Goal: Transaction & Acquisition: Book appointment/travel/reservation

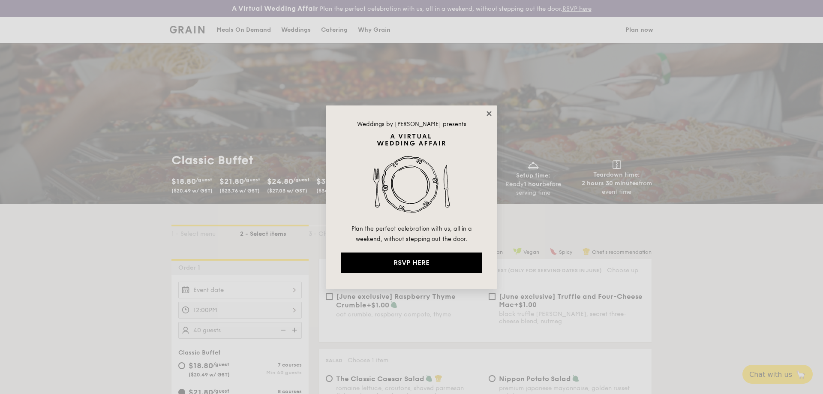
click at [265, 94] on icon at bounding box center [489, 113] width 5 height 5
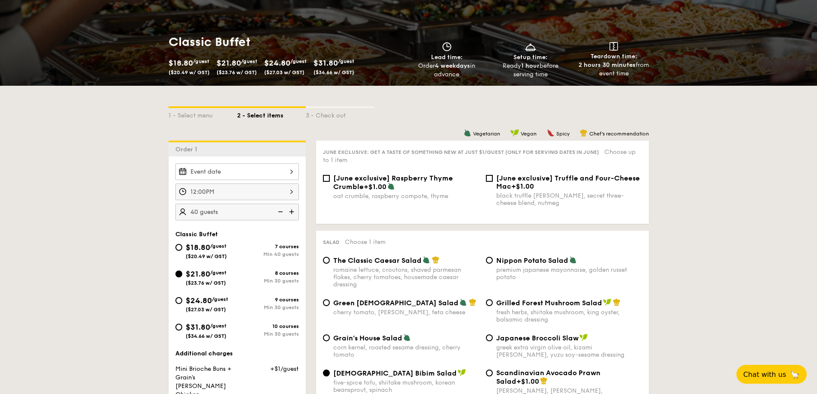
scroll to position [43, 0]
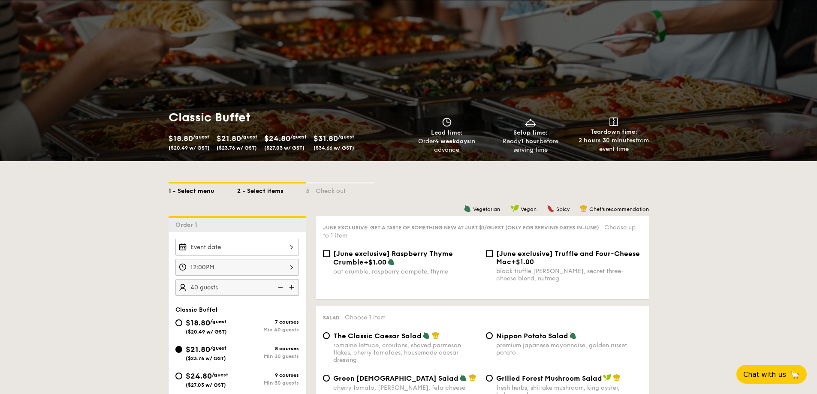
click at [191, 94] on div "1 - Select menu" at bounding box center [203, 190] width 69 height 12
select select
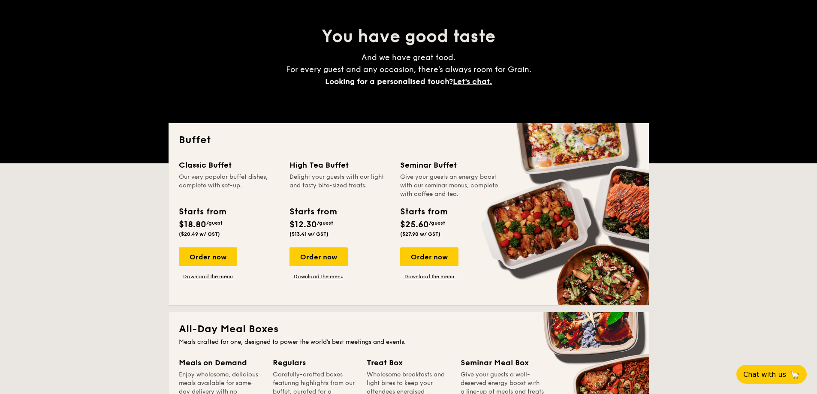
scroll to position [86, 0]
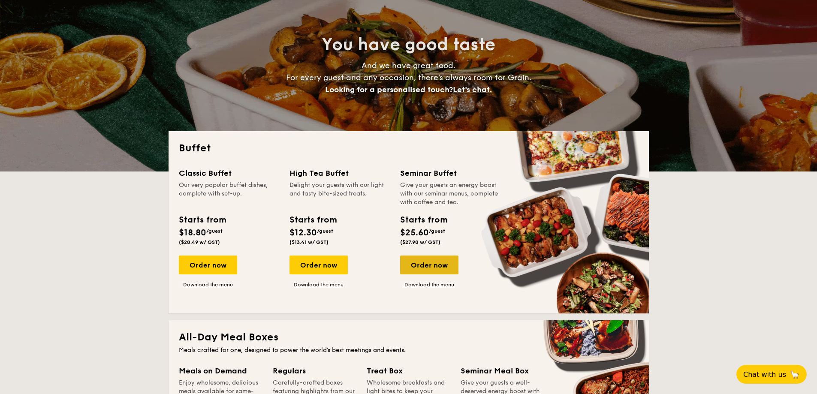
click at [265, 94] on div "Order now" at bounding box center [429, 265] width 58 height 19
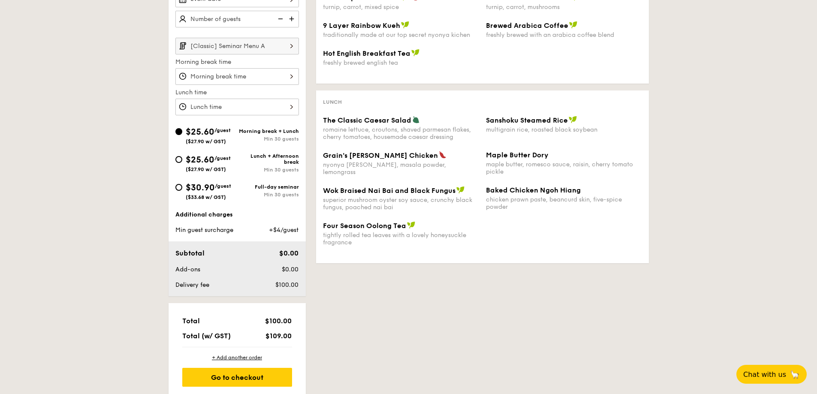
scroll to position [172, 0]
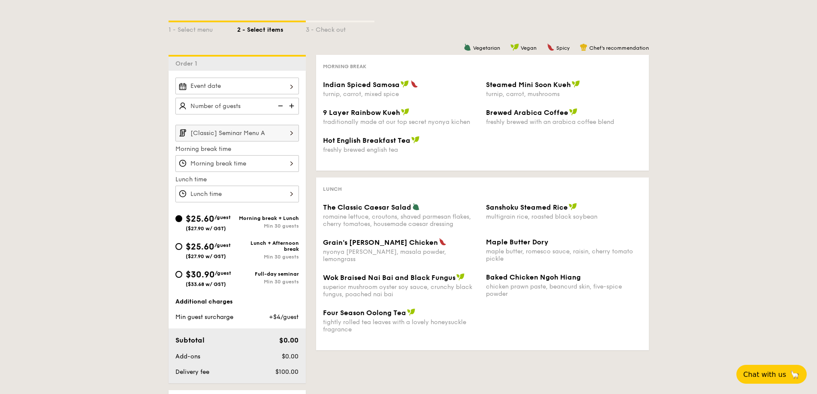
click at [265, 94] on div at bounding box center [236, 163] width 123 height 17
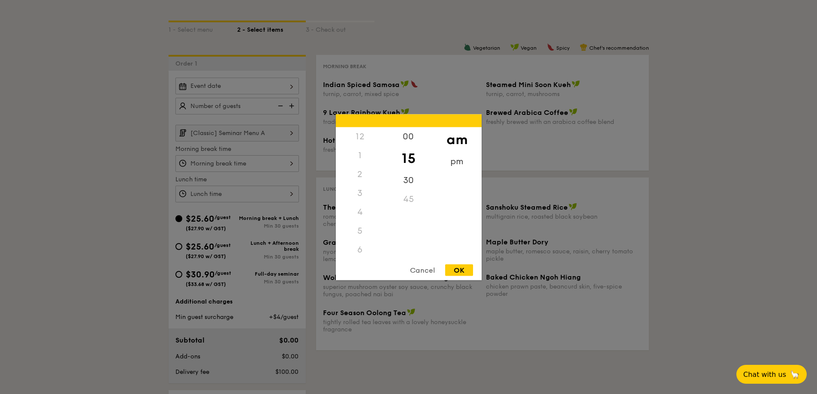
scroll to position [94, 0]
drag, startPoint x: 408, startPoint y: 166, endPoint x: 405, endPoint y: 199, distance: 33.6
click at [265, 94] on div "00 15 30 45" at bounding box center [408, 192] width 48 height 131
click at [265, 94] on div "00" at bounding box center [408, 139] width 48 height 25
click at [265, 94] on div "OK" at bounding box center [459, 270] width 28 height 12
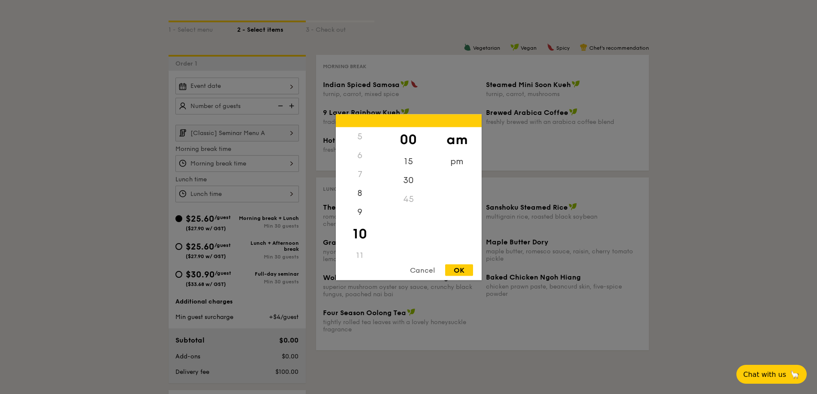
type input "10:00AM"
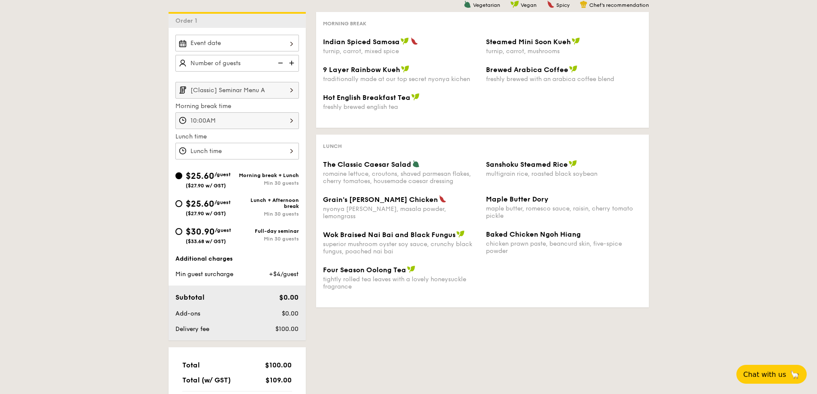
scroll to position [172, 0]
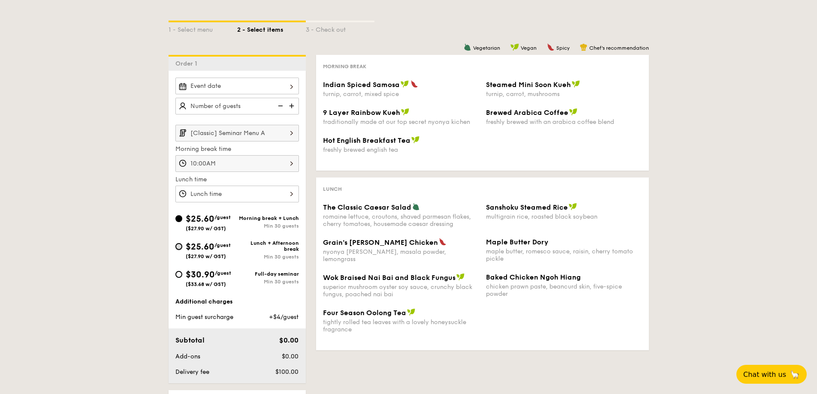
click at [178, 94] on input "$25.60 /guest ($27.90 w/ GST) Lunch + Afternoon break Min 30 guests" at bounding box center [178, 246] width 7 height 7
radio input "true"
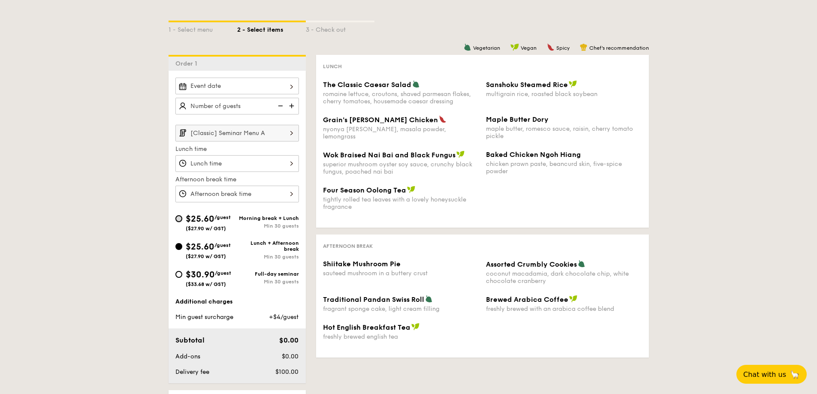
click at [180, 94] on input "$25.60 /guest ($27.90 w/ GST) Morning break + Lunch Min 30 guests" at bounding box center [178, 218] width 7 height 7
radio input "true"
type input "10:00AM"
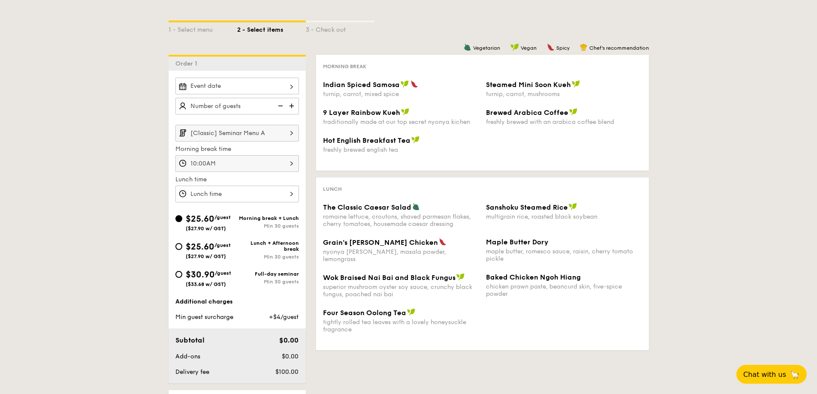
click at [265, 94] on input "[Classic] Seminar Menu A" at bounding box center [236, 133] width 123 height 17
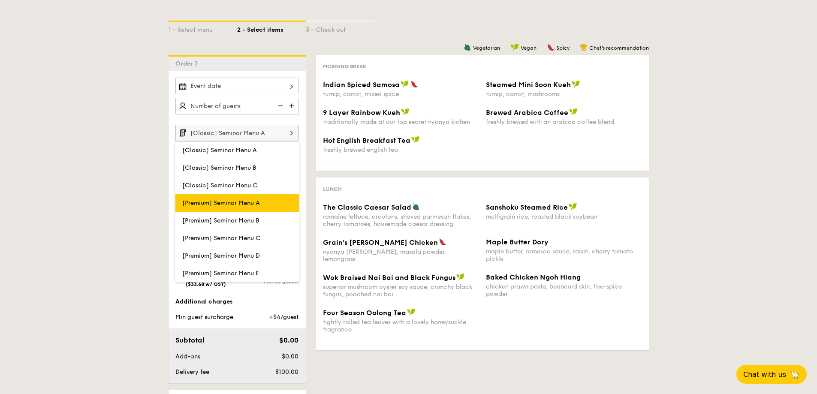
click at [249, 94] on span "[Premium] Seminar Menu A" at bounding box center [221, 202] width 78 height 7
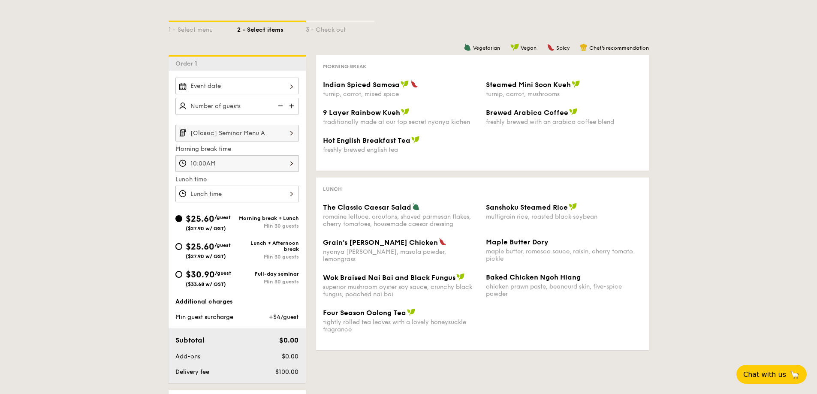
click at [265, 94] on input "[Classic] Seminar Menu A" at bounding box center [236, 133] width 123 height 17
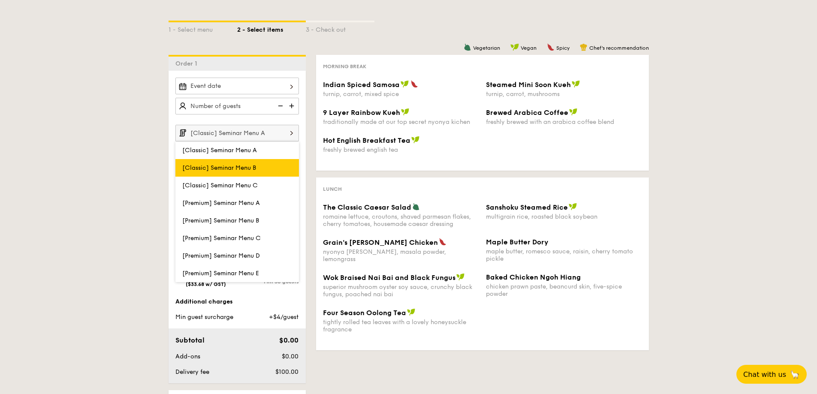
click at [265, 94] on label "[Classic] Seminar Menu B" at bounding box center [236, 168] width 123 height 18
click at [0, 0] on input "[Classic] Seminar Menu B" at bounding box center [0, 0] width 0 height 0
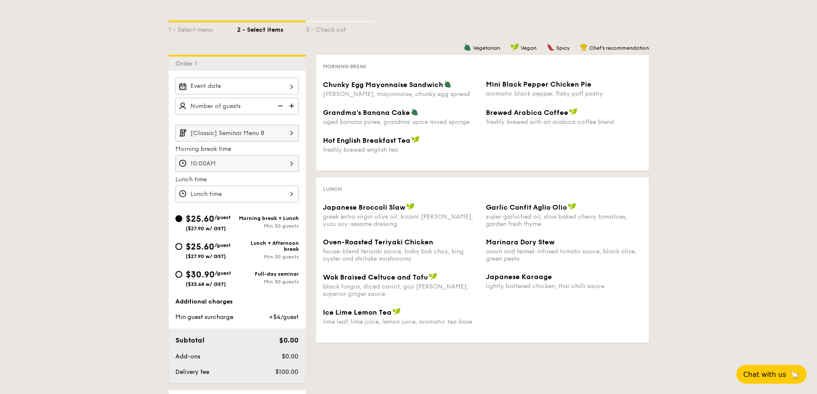
click at [265, 94] on input "[Classic] Seminar Menu B" at bounding box center [236, 133] width 123 height 17
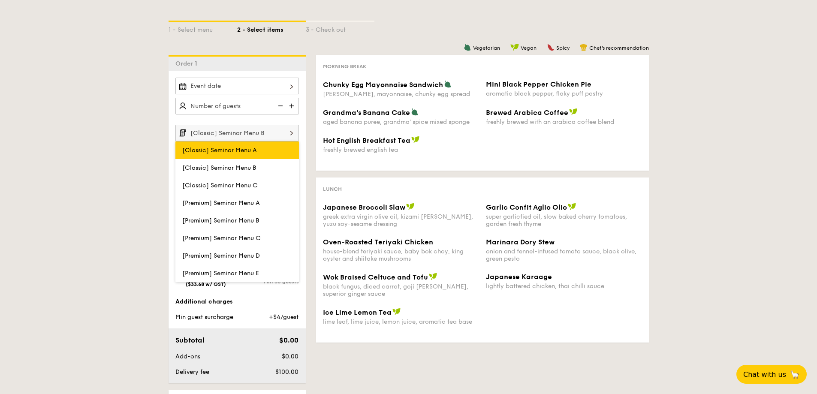
click at [256, 94] on span "[Classic] Seminar Menu A" at bounding box center [219, 150] width 75 height 7
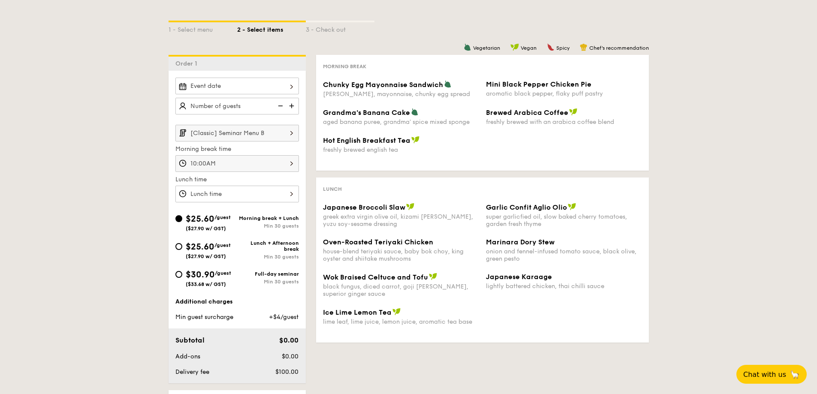
click at [265, 94] on input "[Classic] Seminar Menu B" at bounding box center [236, 133] width 123 height 17
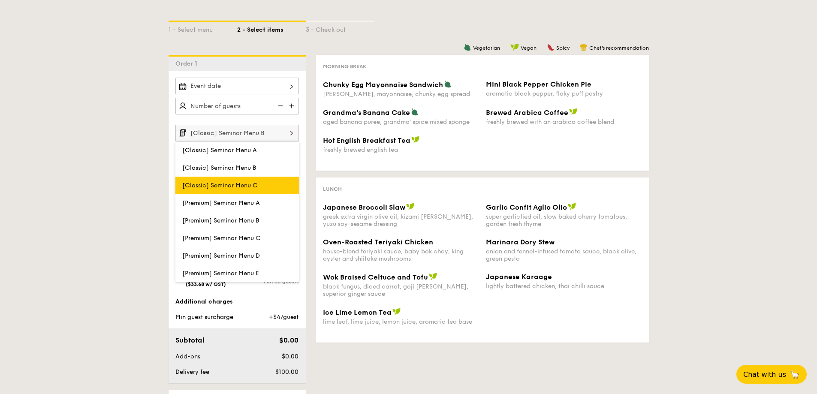
drag, startPoint x: 257, startPoint y: 199, endPoint x: 257, endPoint y: 193, distance: 5.6
click at [257, 94] on label "[Premium] Seminar Menu A" at bounding box center [236, 203] width 123 height 18
click at [0, 0] on input "[Premium] Seminar Menu A" at bounding box center [0, 0] width 0 height 0
type input "[Premium] Seminar Menu A"
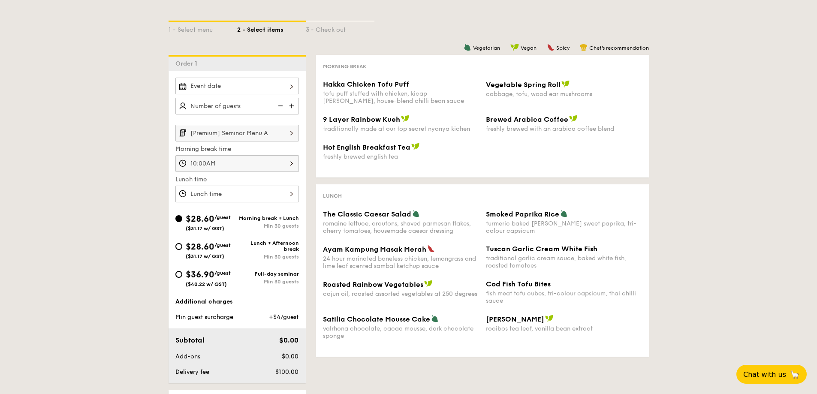
click at [265, 94] on input "[Premium] Seminar Menu A" at bounding box center [236, 133] width 123 height 17
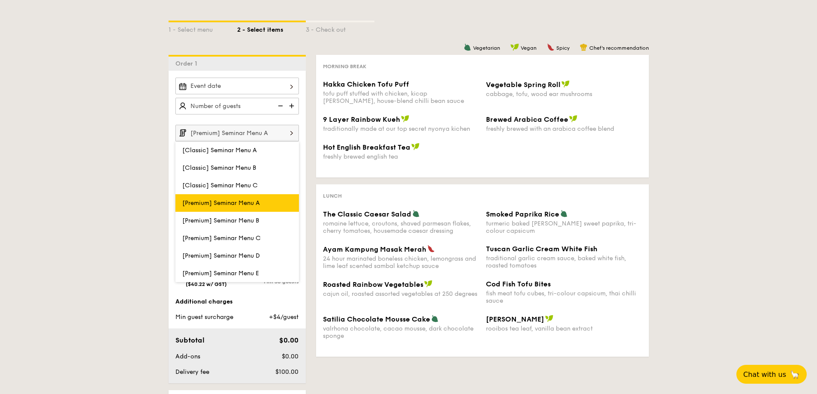
click at [232, 94] on span "[Premium] Seminar Menu A" at bounding box center [221, 202] width 78 height 7
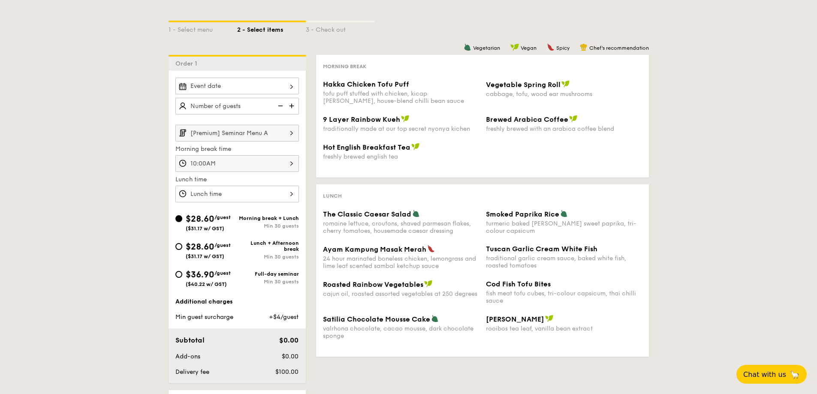
click at [261, 94] on input "[Premium] Seminar Menu A" at bounding box center [236, 133] width 123 height 17
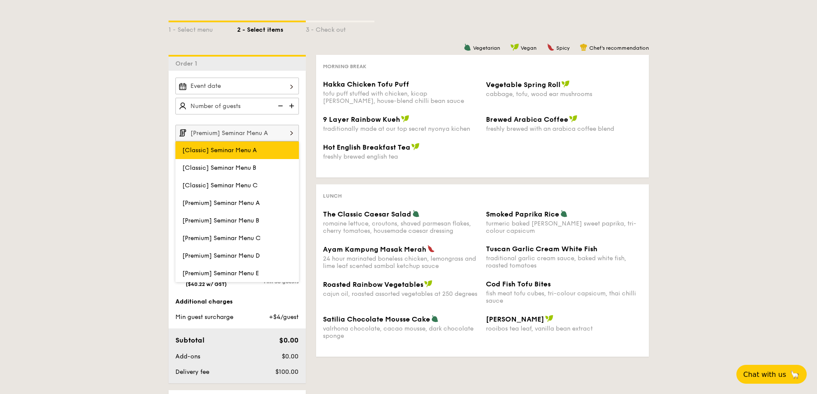
click at [246, 94] on span "[Classic] Seminar Menu A" at bounding box center [219, 150] width 75 height 7
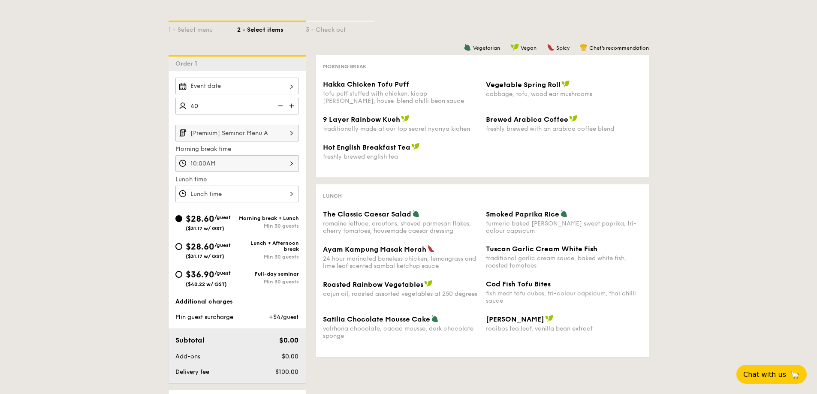
type input "40 guests"
click at [86, 94] on div "1 - Select menu 2 - Select items 3 - Check out Order 1 40 guests [Premium] Semi…" at bounding box center [408, 244] width 817 height 488
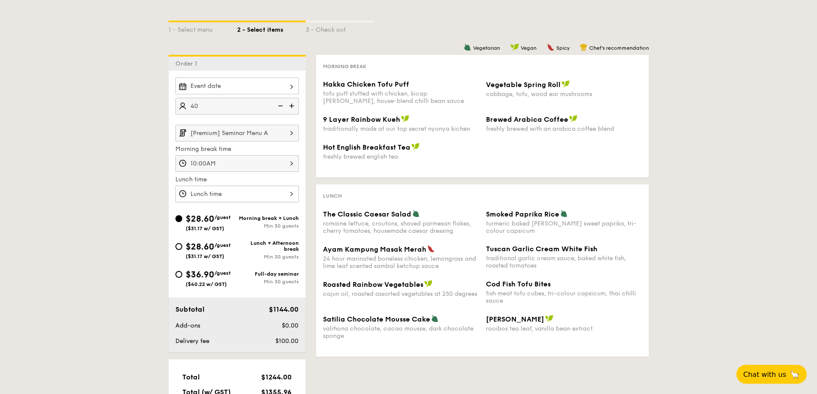
click at [258, 94] on input "[Premium] Seminar Menu A" at bounding box center [236, 133] width 123 height 17
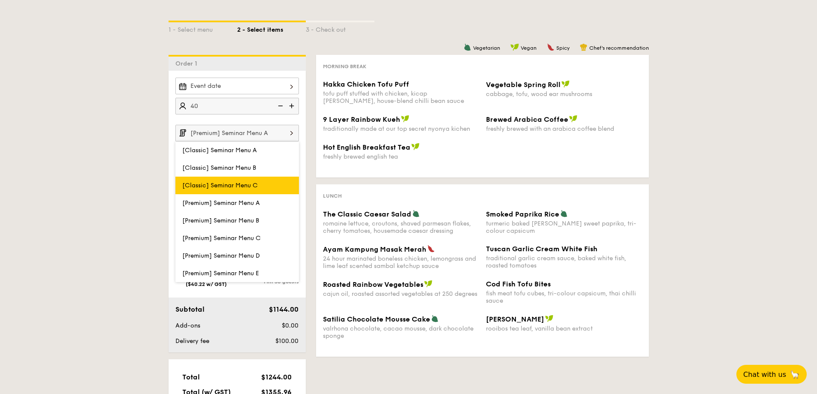
click at [247, 94] on label "[Classic] Seminar Menu C" at bounding box center [236, 186] width 123 height 18
click at [0, 0] on input "[Classic] Seminar Menu C" at bounding box center [0, 0] width 0 height 0
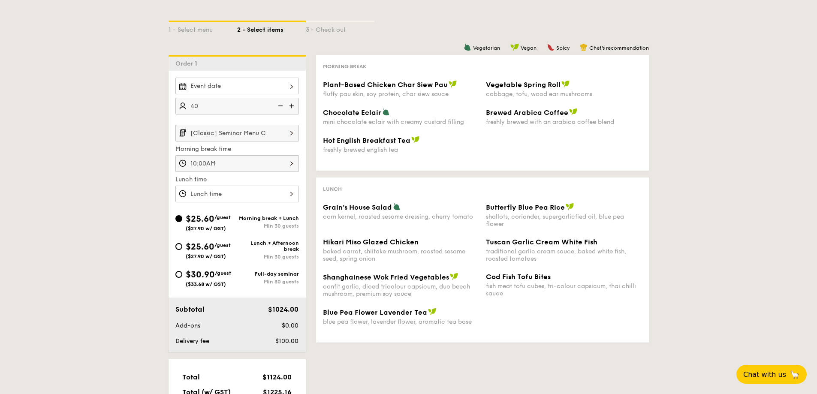
click at [249, 94] on input "[Classic] Seminar Menu C" at bounding box center [236, 133] width 123 height 17
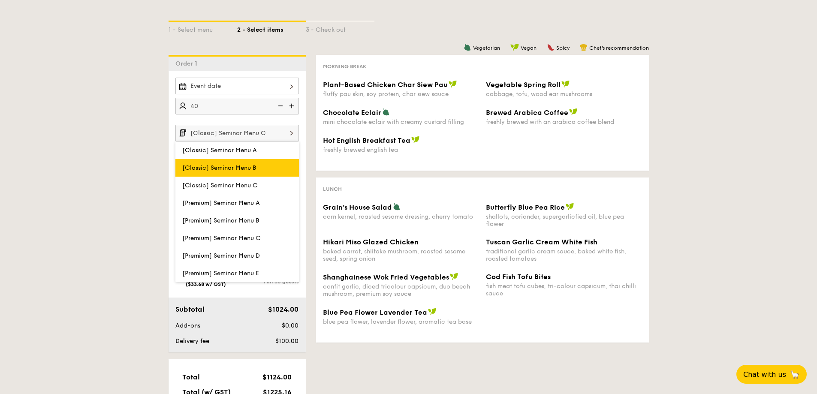
click at [238, 94] on span "[Classic] Seminar Menu B" at bounding box center [219, 167] width 74 height 7
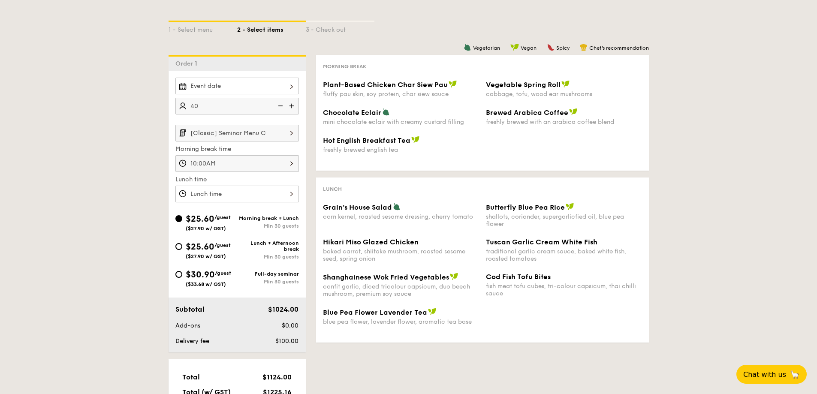
click at [259, 94] on input "[Classic] Seminar Menu C" at bounding box center [236, 133] width 123 height 17
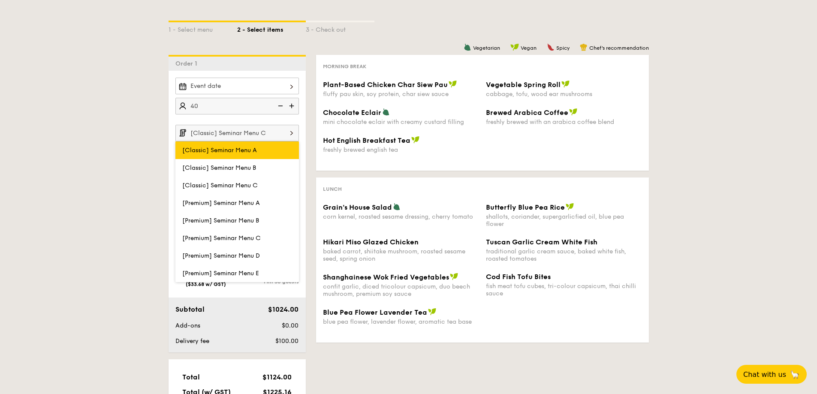
click at [251, 94] on span "[Classic] Seminar Menu A" at bounding box center [219, 150] width 75 height 7
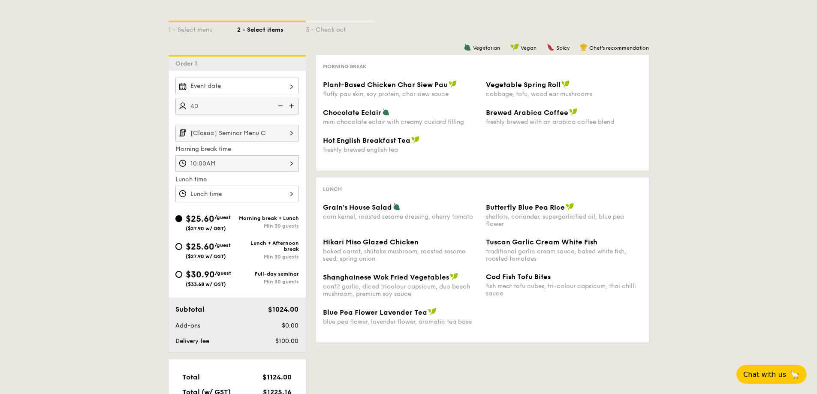
click at [259, 94] on input "[Classic] Seminar Menu C" at bounding box center [236, 133] width 123 height 17
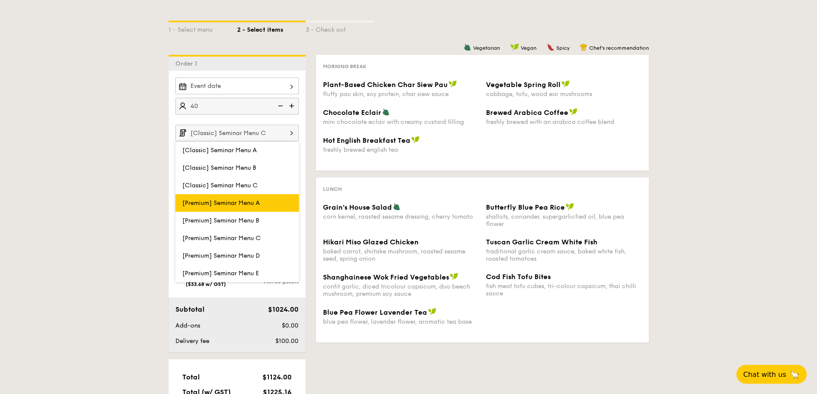
click at [244, 94] on span "[Premium] Seminar Menu A" at bounding box center [221, 202] width 78 height 7
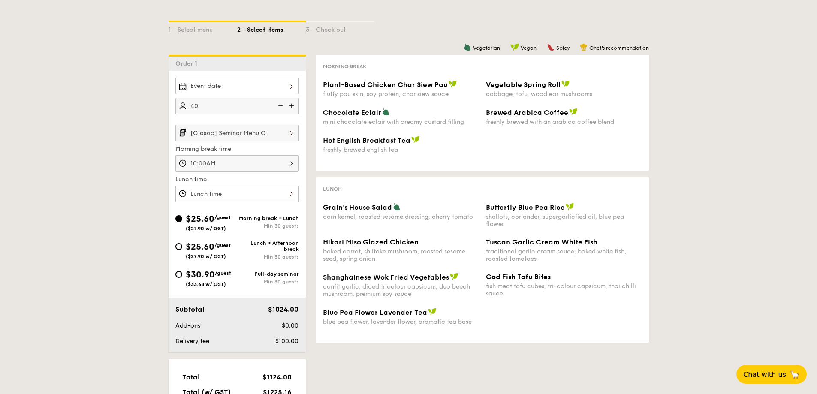
click at [265, 94] on input "[Classic] Seminar Menu C" at bounding box center [236, 133] width 123 height 17
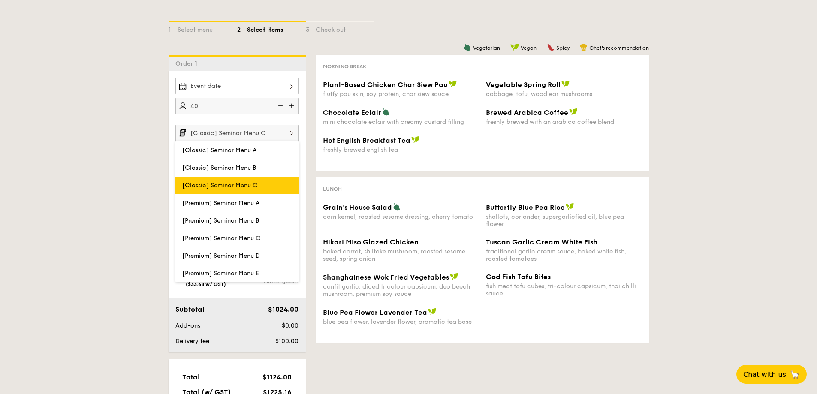
click at [250, 94] on span "[Classic] Seminar Menu C" at bounding box center [219, 185] width 75 height 7
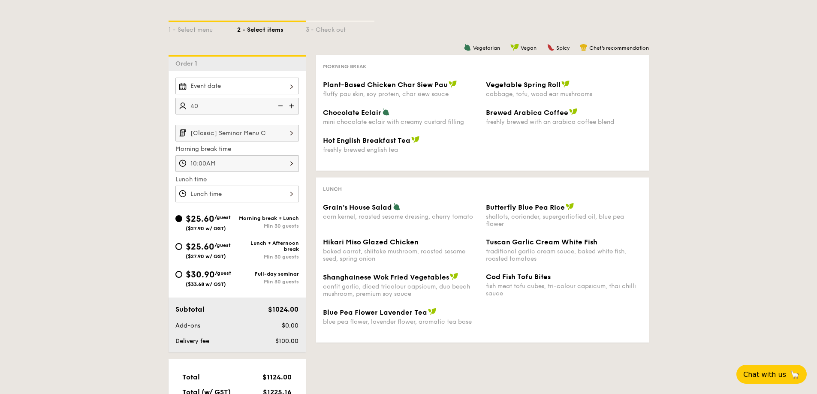
click at [265, 94] on div "[Classic] Seminar Menu C Morning break time 10:00AM Lunch time" at bounding box center [236, 164] width 123 height 78
click at [265, 94] on input "[Classic] Seminar Menu C" at bounding box center [236, 133] width 123 height 17
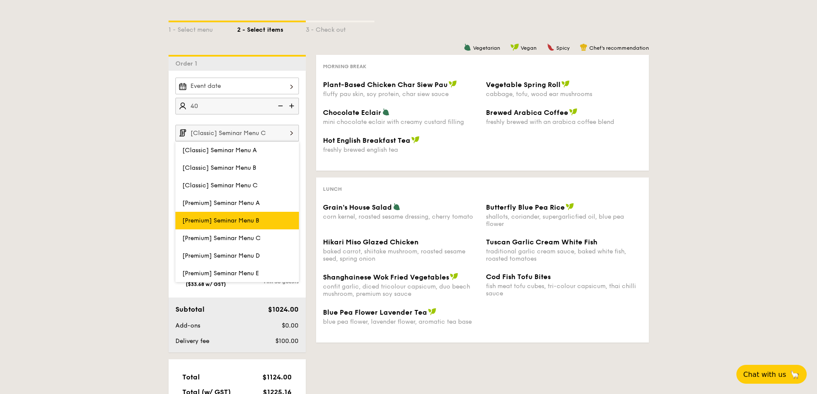
click at [249, 94] on label "[Premium] Seminar Menu B" at bounding box center [236, 221] width 123 height 18
click at [0, 0] on input "[Premium] Seminar Menu B" at bounding box center [0, 0] width 0 height 0
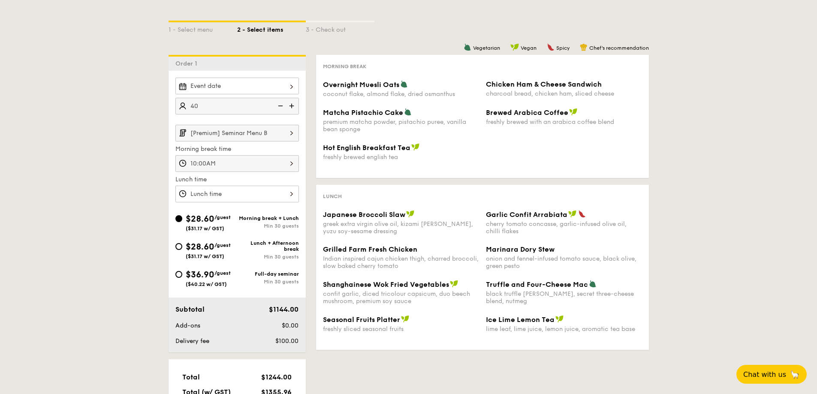
click at [265, 94] on input "[Premium] Seminar Menu B" at bounding box center [236, 133] width 123 height 17
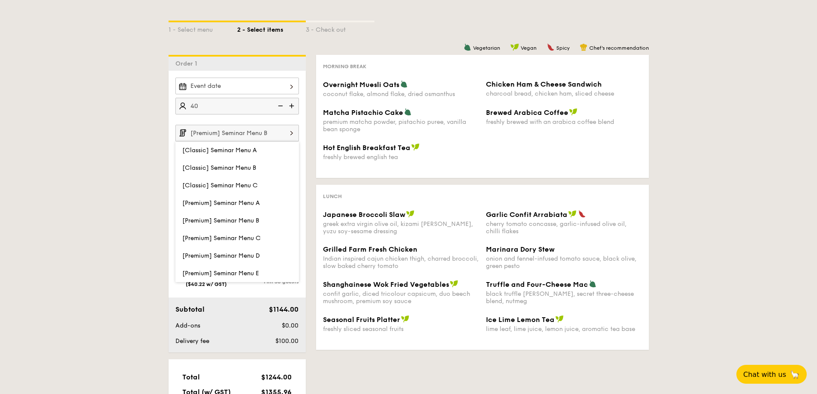
click at [260, 94] on span "[Premium] Seminar Menu C" at bounding box center [221, 238] width 78 height 7
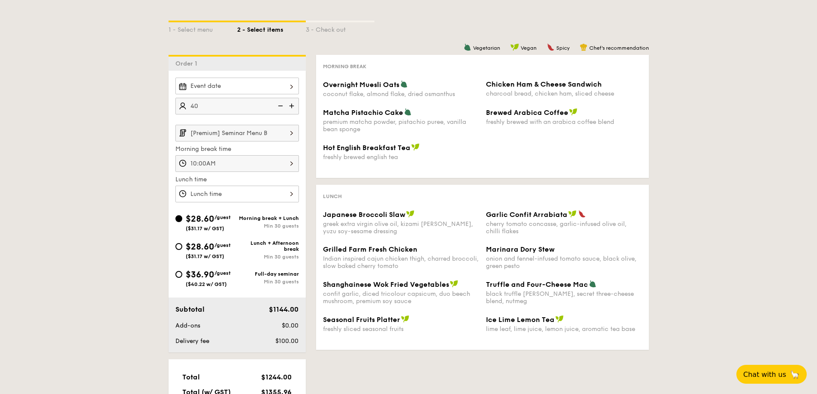
scroll to position [214, 0]
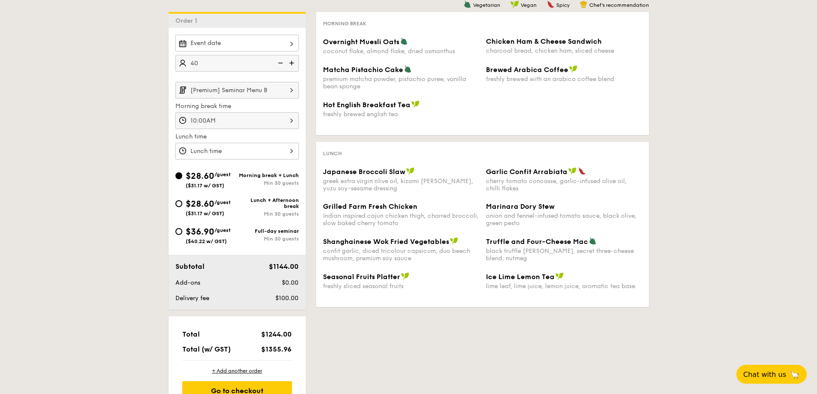
click at [265, 93] on input "[Premium] Seminar Menu B" at bounding box center [236, 90] width 123 height 17
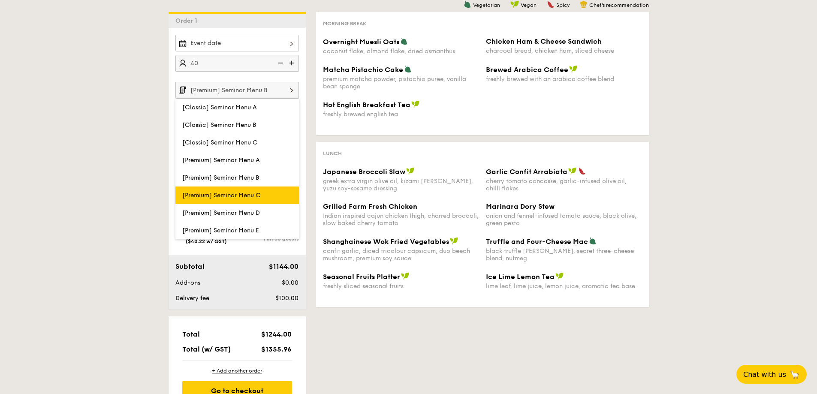
click at [258, 94] on span "[Premium] Seminar Menu C" at bounding box center [221, 195] width 78 height 7
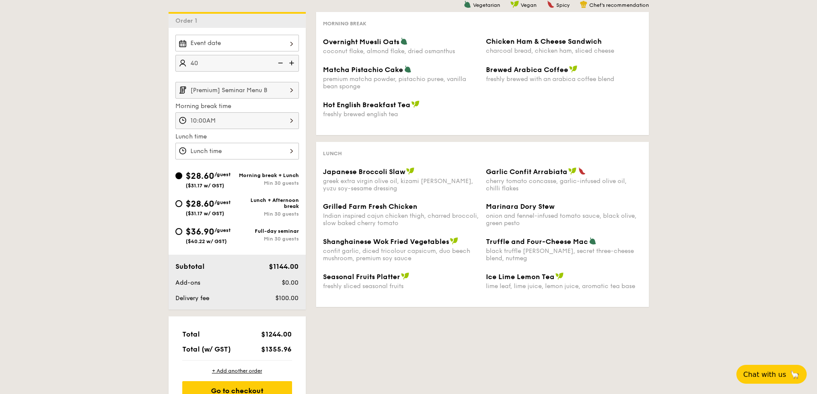
click at [265, 94] on input "[Premium] Seminar Menu B" at bounding box center [236, 90] width 123 height 17
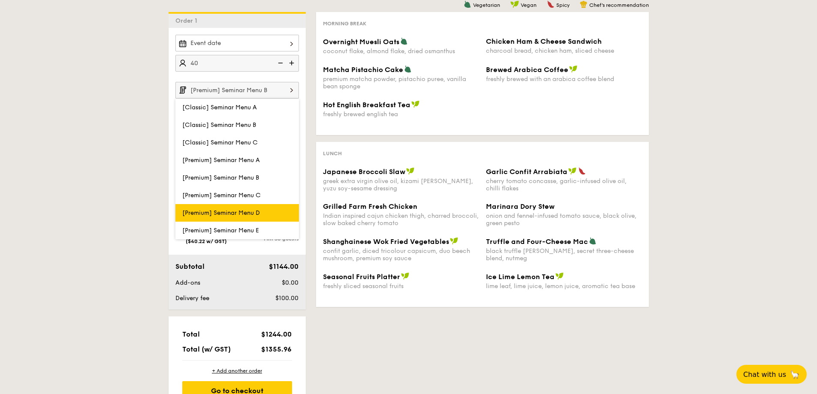
click at [247, 94] on label "[Premium] Seminar Menu D" at bounding box center [236, 213] width 123 height 18
click at [0, 0] on input "[Premium] Seminar Menu D" at bounding box center [0, 0] width 0 height 0
type input "[Premium] Seminar Menu D"
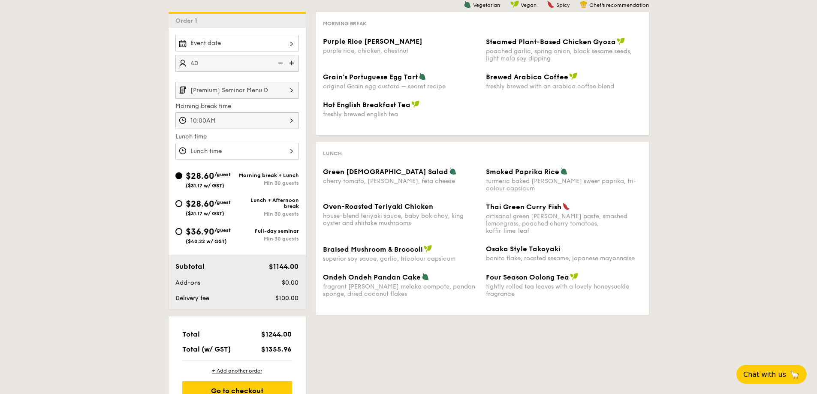
click at [265, 91] on input "[Premium] Seminar Menu D" at bounding box center [236, 90] width 123 height 17
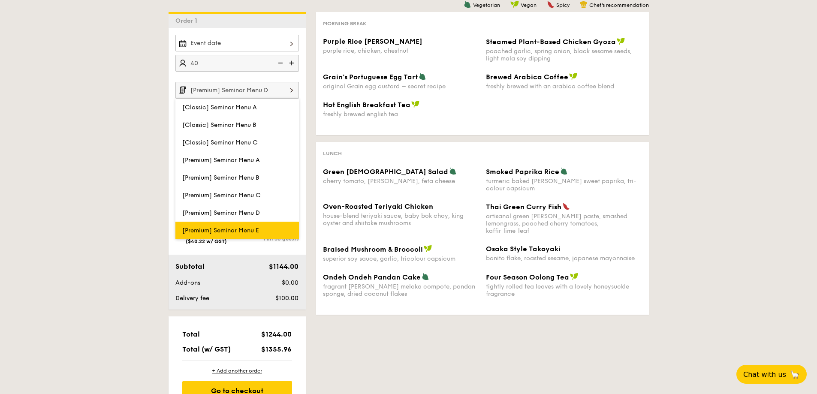
click at [258, 94] on span "[Premium] Seminar Menu E" at bounding box center [220, 230] width 77 height 7
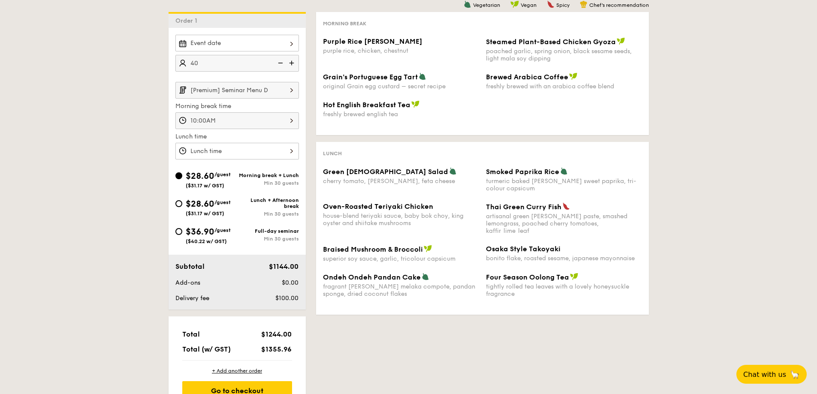
click at [265, 90] on input "[Premium] Seminar Menu D" at bounding box center [236, 90] width 123 height 17
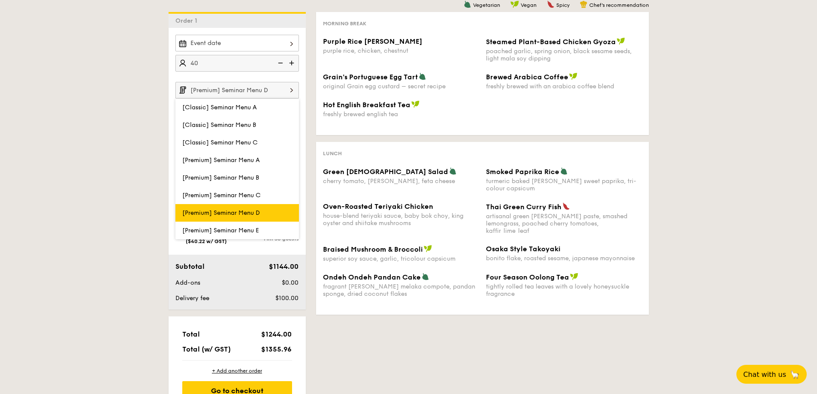
click at [263, 94] on label "[Premium] Seminar Menu D" at bounding box center [236, 213] width 123 height 18
click at [0, 0] on input "[Premium] Seminar Menu D" at bounding box center [0, 0] width 0 height 0
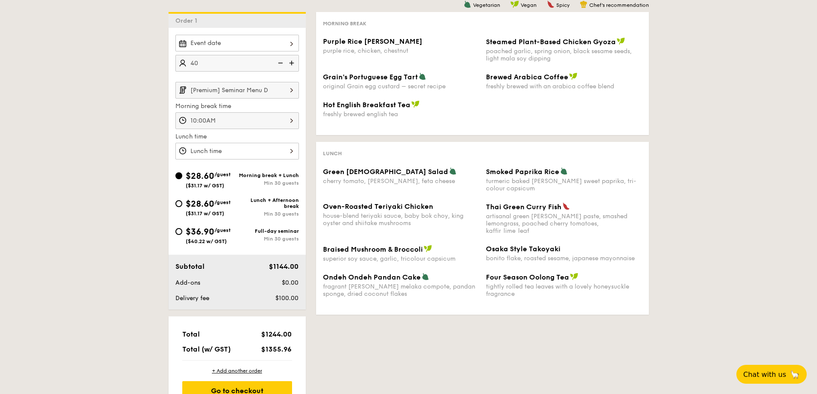
click at [265, 90] on input "[Premium] Seminar Menu D" at bounding box center [236, 90] width 123 height 17
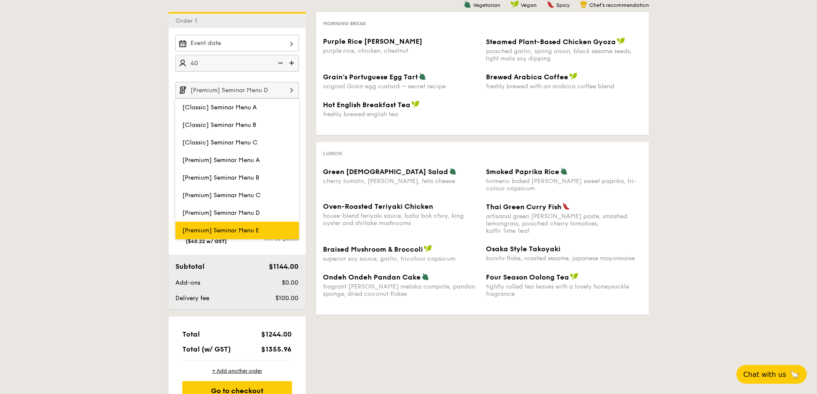
click at [227, 94] on span "[Premium] Seminar Menu E" at bounding box center [220, 230] width 77 height 7
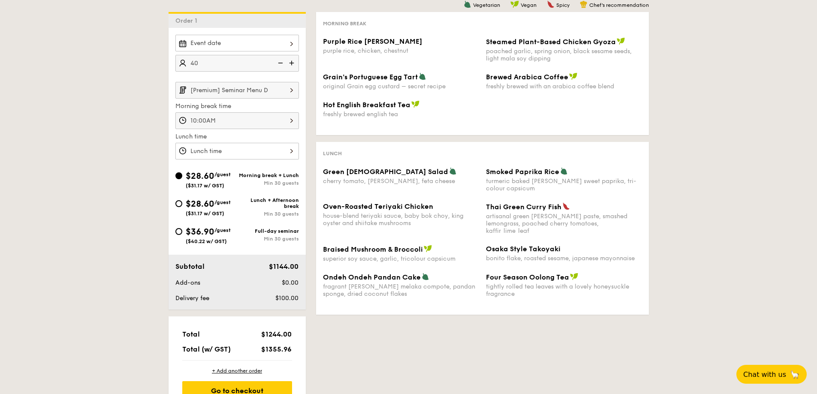
click at [265, 88] on input "[Premium] Seminar Menu D" at bounding box center [236, 90] width 123 height 17
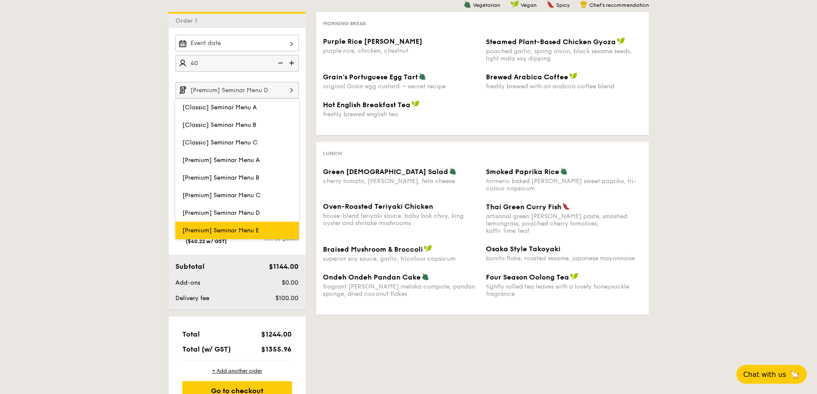
click at [249, 94] on span "[Premium] Seminar Menu E" at bounding box center [220, 230] width 77 height 7
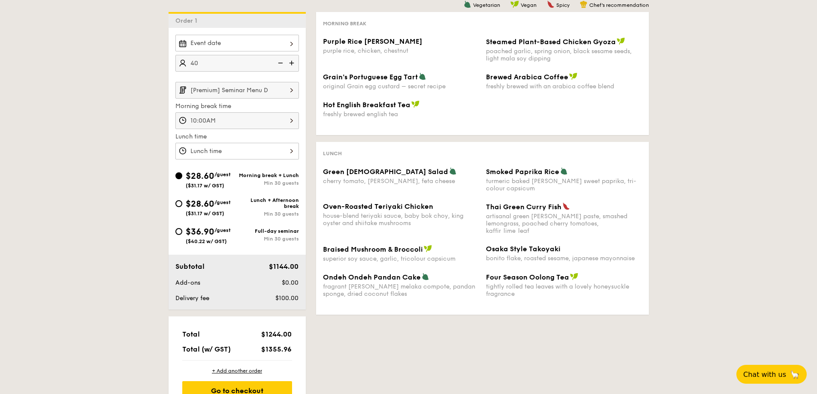
click at [264, 94] on input "[Premium] Seminar Menu D" at bounding box center [236, 90] width 123 height 17
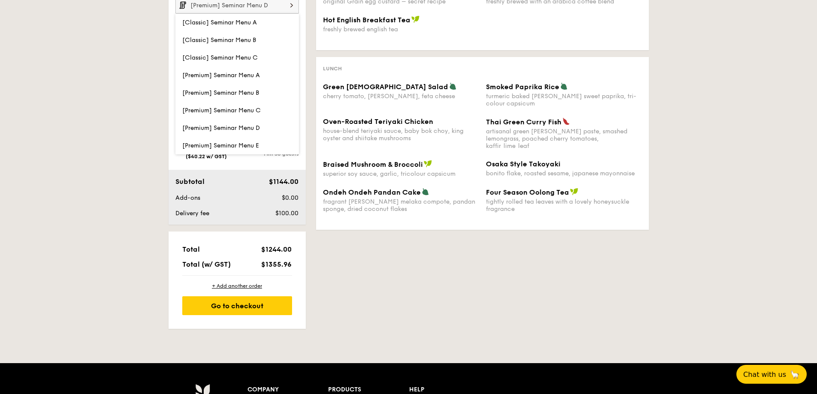
scroll to position [300, 0]
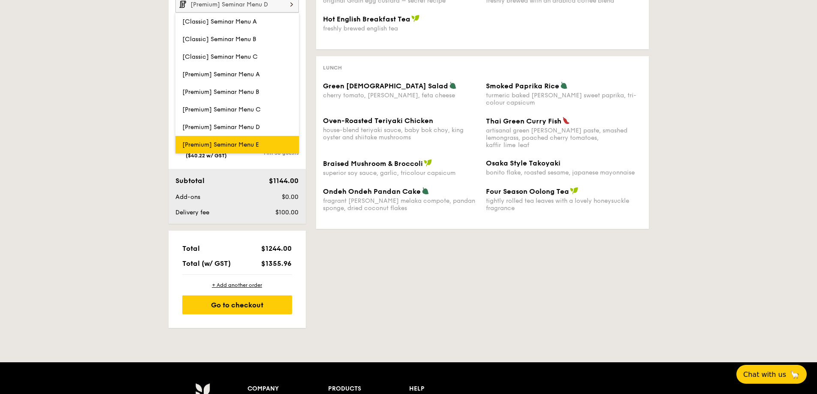
click at [214, 94] on span "[Premium] Seminar Menu E" at bounding box center [220, 144] width 77 height 7
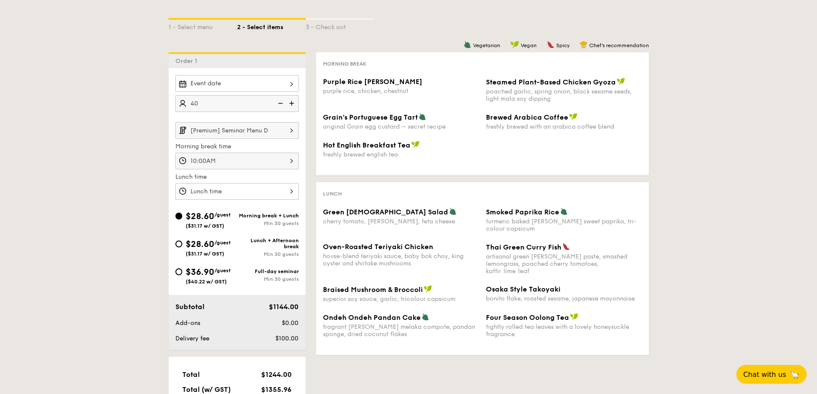
scroll to position [172, 0]
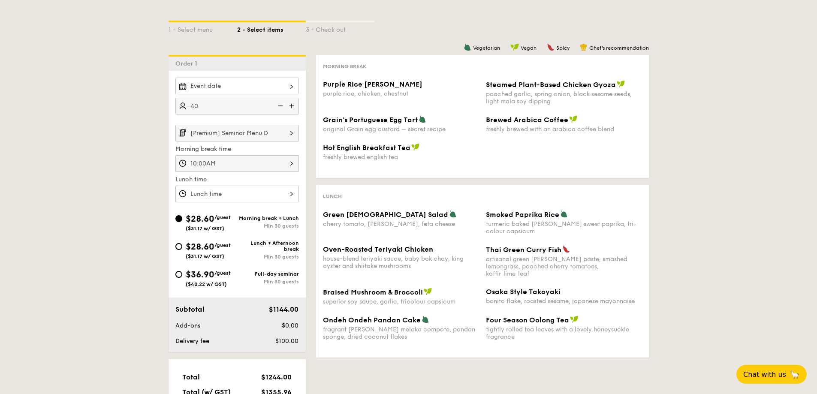
click at [249, 94] on div at bounding box center [236, 194] width 123 height 17
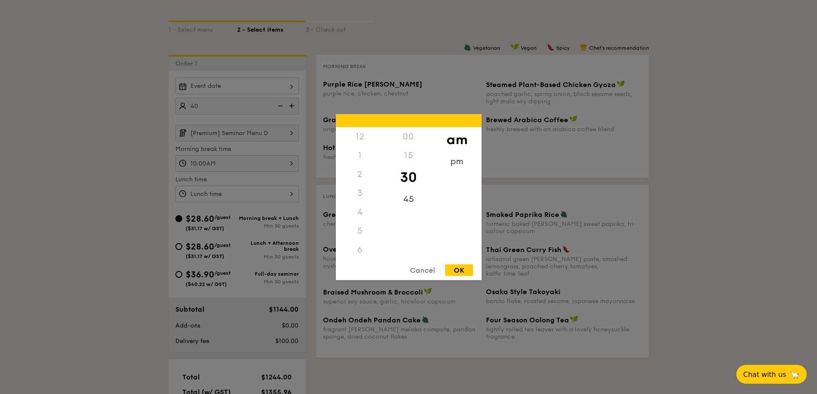
scroll to position [94, 0]
drag, startPoint x: 356, startPoint y: 230, endPoint x: 369, endPoint y: 197, distance: 35.4
click at [265, 94] on div "12 1 2 3 4 5 6 7 8 9 10 11" at bounding box center [360, 192] width 48 height 131
click at [265, 94] on div "10" at bounding box center [360, 233] width 48 height 25
drag, startPoint x: 362, startPoint y: 234, endPoint x: 361, endPoint y: 224, distance: 9.5
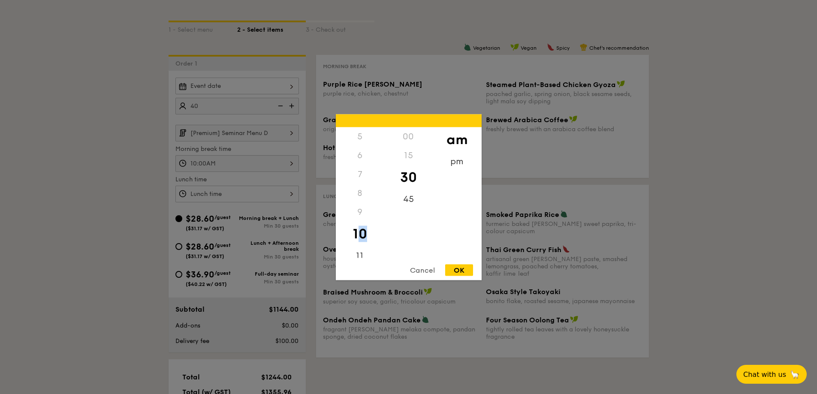
click at [265, 94] on div "10" at bounding box center [360, 233] width 48 height 25
click at [265, 94] on div "11" at bounding box center [360, 258] width 48 height 25
click at [265, 94] on div "11" at bounding box center [360, 252] width 48 height 25
click at [265, 94] on div "12" at bounding box center [360, 136] width 48 height 19
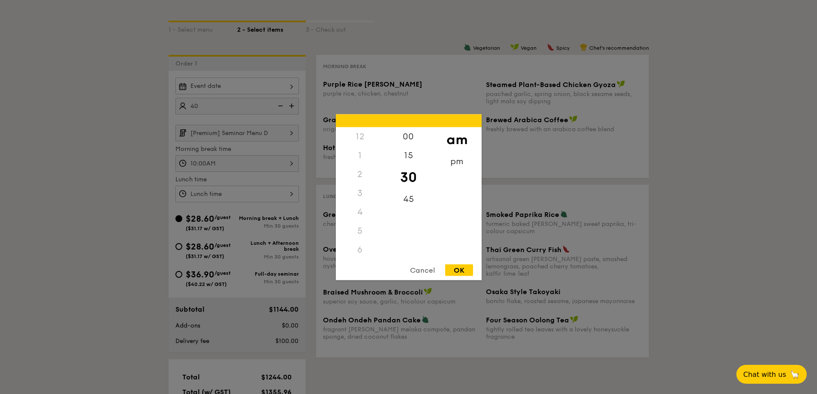
click at [265, 94] on div "12" at bounding box center [360, 136] width 48 height 19
click at [265, 94] on div "1" at bounding box center [360, 155] width 48 height 19
drag, startPoint x: 456, startPoint y: 164, endPoint x: 443, endPoint y: 163, distance: 13.8
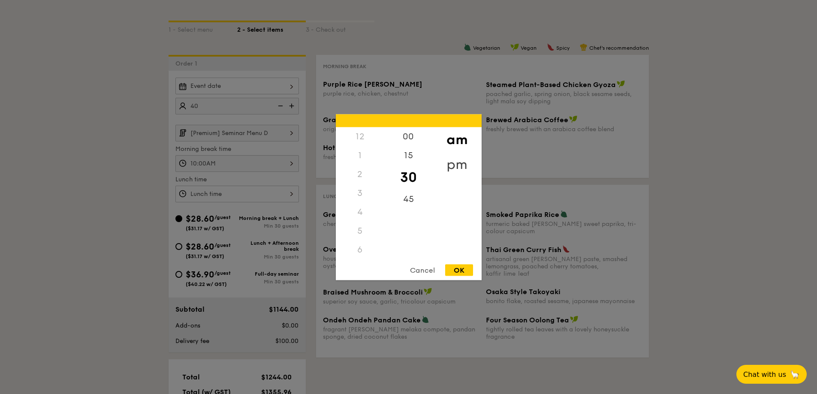
click at [265, 94] on div "pm" at bounding box center [457, 164] width 48 height 25
click at [265, 94] on div "12" at bounding box center [360, 139] width 48 height 25
click at [265, 94] on div "00" at bounding box center [408, 139] width 48 height 25
click at [265, 94] on div "Cancel OK" at bounding box center [409, 272] width 146 height 16
click at [265, 94] on div "OK" at bounding box center [459, 270] width 28 height 12
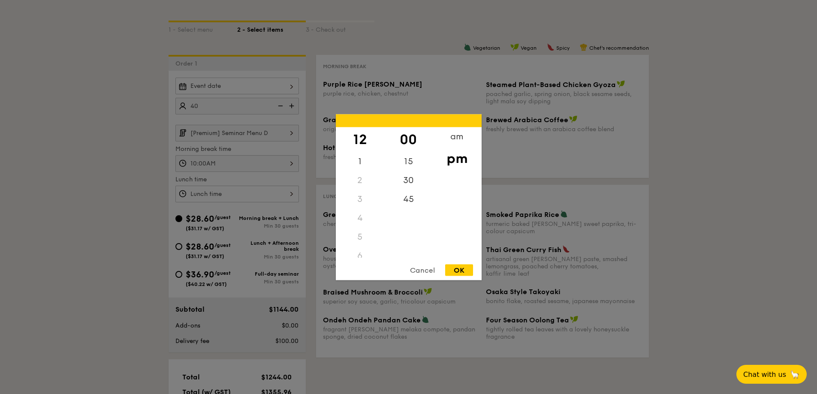
type input "12:00PM"
click at [255, 94] on div "10:00AM 12 1 2 3 4 5 6 7 8 9 10 11 00 15 30 45 am pm Cancel OK" at bounding box center [236, 163] width 123 height 17
click at [265, 94] on div "9" at bounding box center [360, 214] width 48 height 25
click at [265, 94] on div "30" at bounding box center [408, 183] width 48 height 25
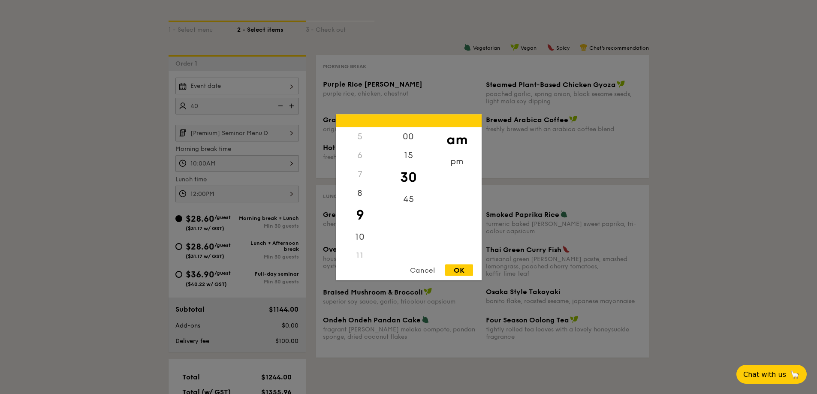
click at [265, 94] on div "OK" at bounding box center [459, 270] width 28 height 12
type input "9:30AM"
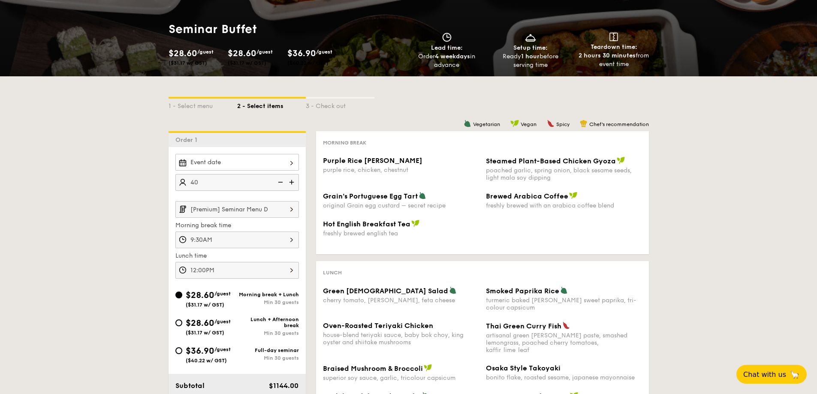
scroll to position [86, 0]
